Goal: Find contact information: Find contact information

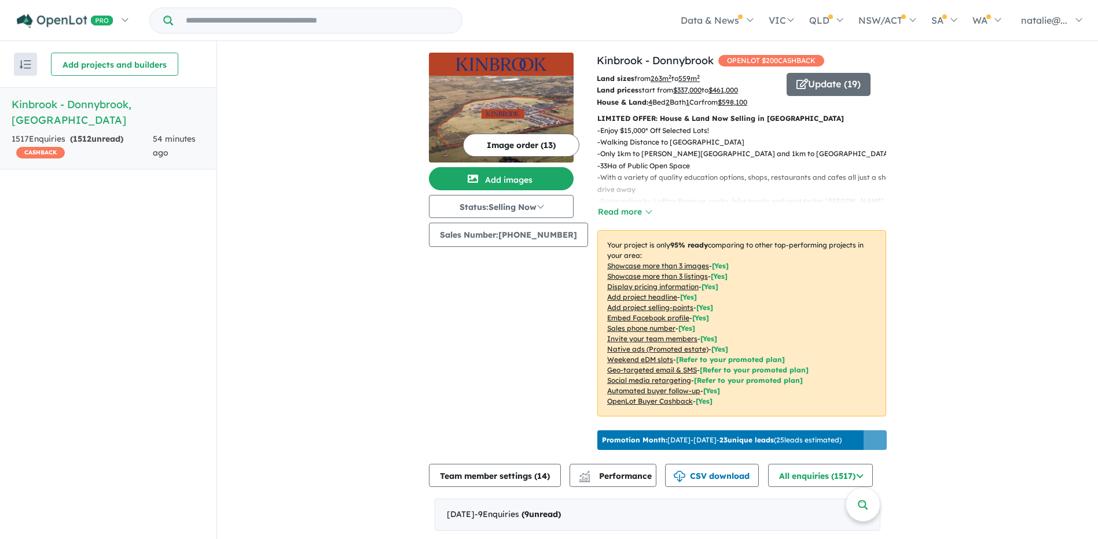
scroll to position [2, 0]
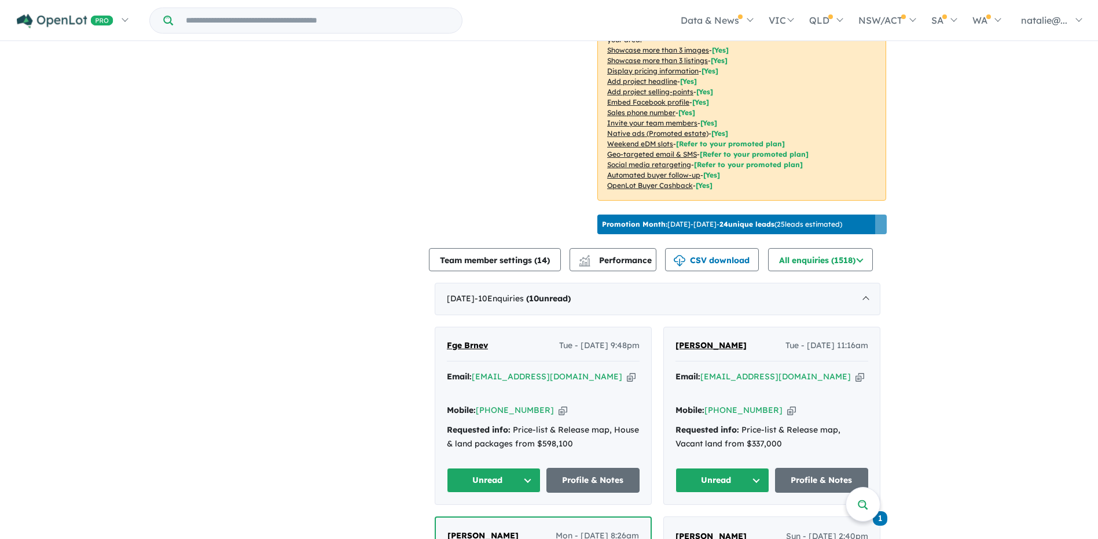
scroll to position [227, 0]
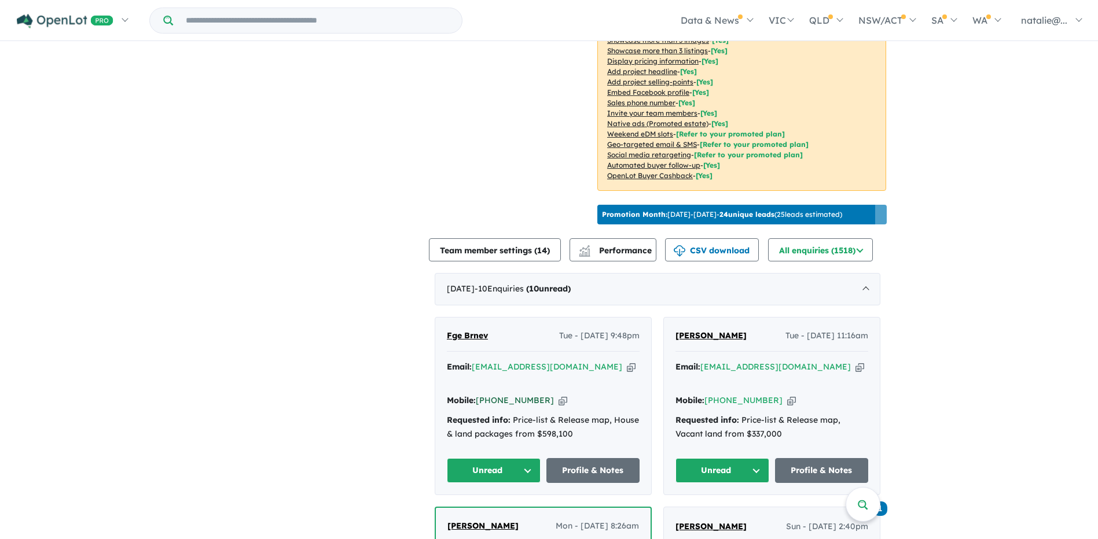
drag, startPoint x: 541, startPoint y: 396, endPoint x: 495, endPoint y: 396, distance: 46.3
click at [495, 396] on div "Mobile: [PHONE_NUMBER] Copied!" at bounding box center [543, 401] width 193 height 14
copy link "499 631 042"
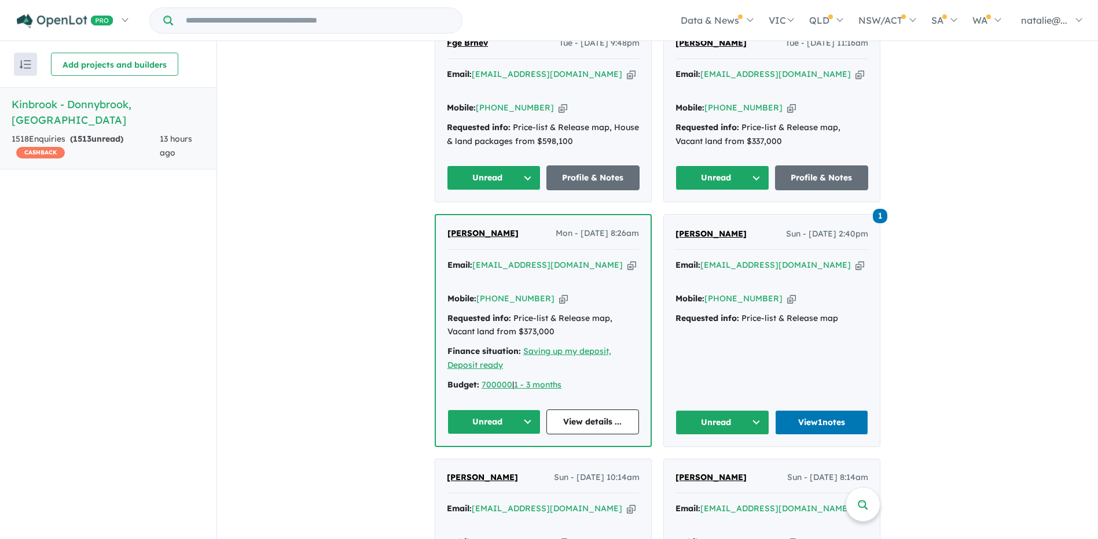
scroll to position [521, 0]
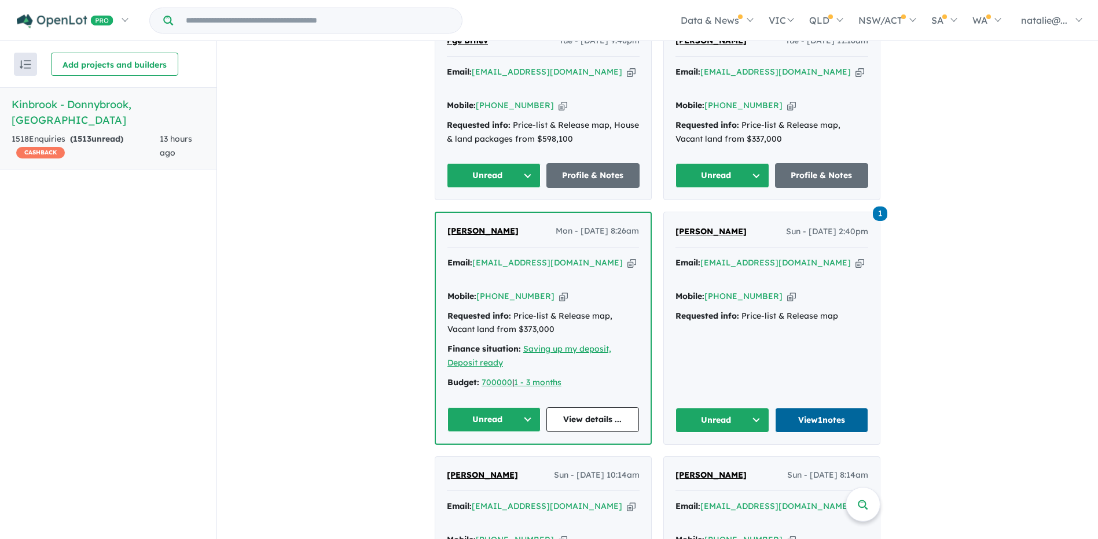
click at [808, 408] on link "View 1 notes" at bounding box center [822, 420] width 94 height 25
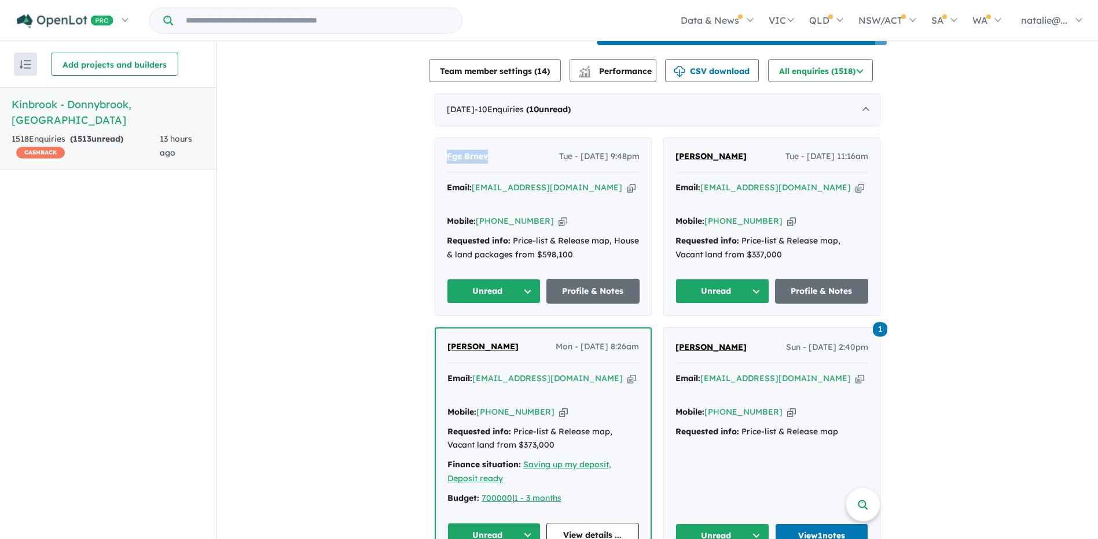
drag, startPoint x: 494, startPoint y: 168, endPoint x: 393, endPoint y: 156, distance: 100.8
copy span "Fge Brnev"
drag, startPoint x: 538, startPoint y: 217, endPoint x: 491, endPoint y: 220, distance: 47.0
click at [491, 220] on div "Mobile: +61 499 631 042 Copied!" at bounding box center [543, 222] width 193 height 14
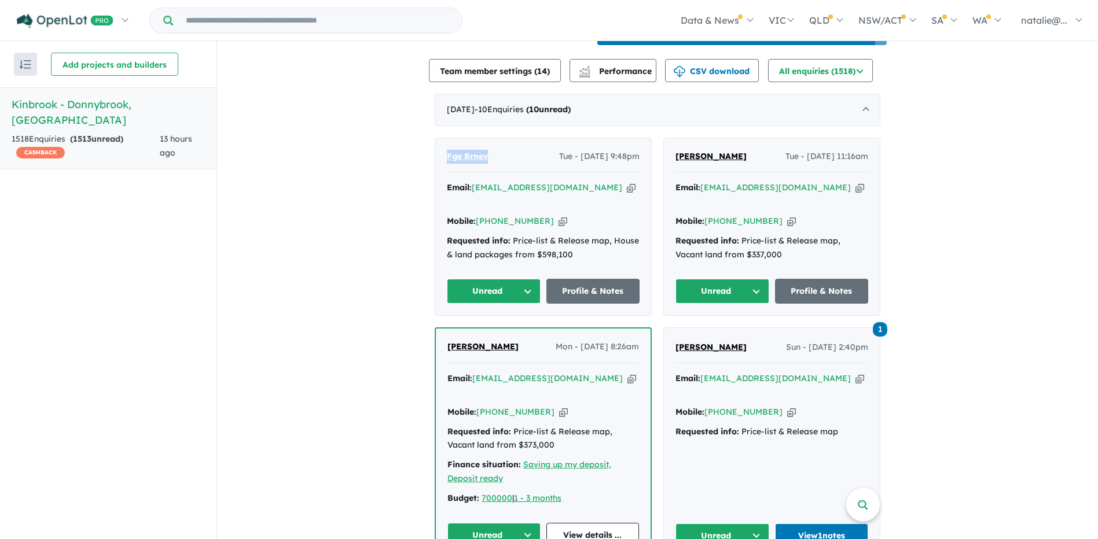
copy link "499 631 042"
drag, startPoint x: 565, startPoint y: 198, endPoint x: 473, endPoint y: 199, distance: 92.0
click at [473, 199] on div "Email: agwqgrnec@gmail.com Copied!" at bounding box center [543, 195] width 193 height 28
copy a%20Kinbrook%20-%20Donnybrook"] "agwqgrnec@gmail.com"
